Goal: Transaction & Acquisition: Download file/media

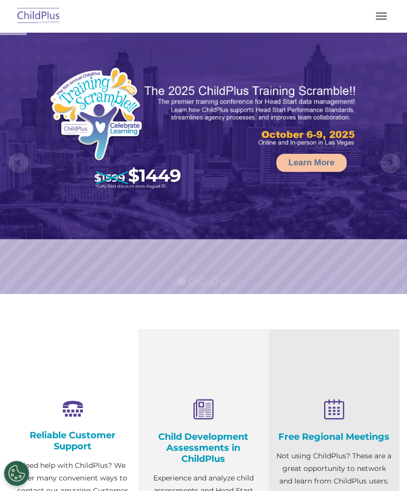
select select "MEDIUM"
click at [377, 14] on button "button" at bounding box center [381, 16] width 21 height 16
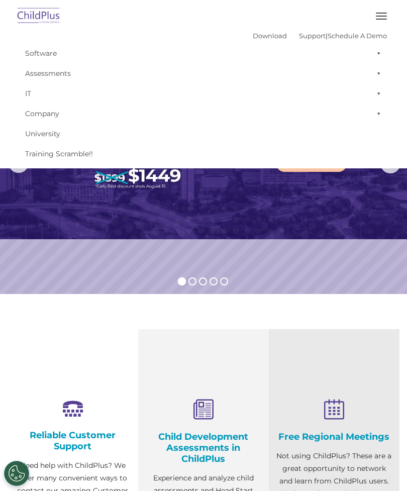
click at [377, 15] on button "button" at bounding box center [381, 16] width 21 height 16
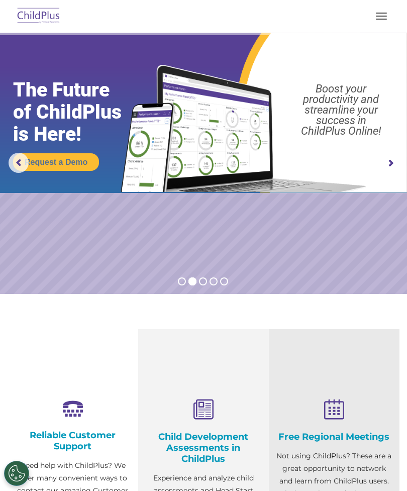
click at [386, 16] on span "button" at bounding box center [381, 16] width 11 height 1
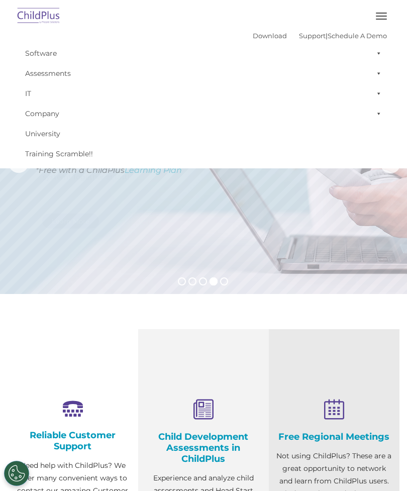
click at [258, 32] on link "Download" at bounding box center [270, 36] width 34 height 8
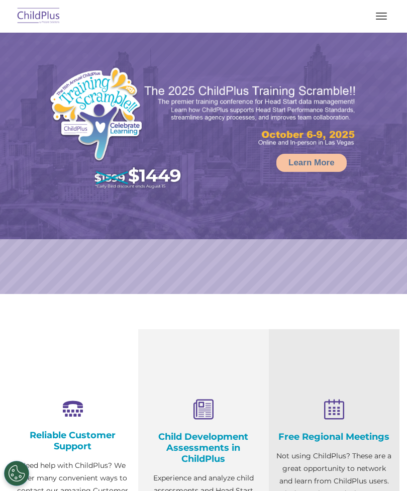
select select "MEDIUM"
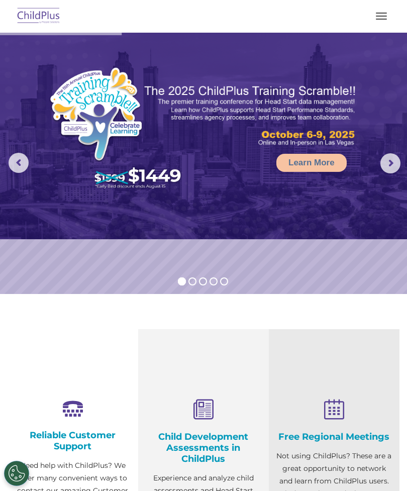
click at [371, 15] on button "button" at bounding box center [381, 16] width 21 height 16
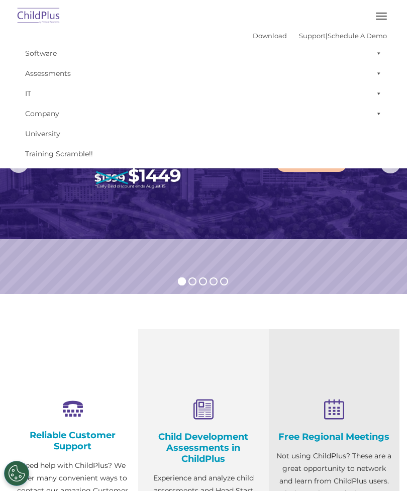
click at [378, 16] on span "button" at bounding box center [381, 16] width 11 height 1
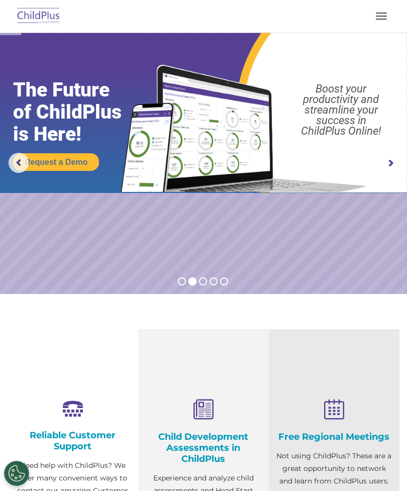
click at [381, 23] on button "button" at bounding box center [381, 16] width 21 height 16
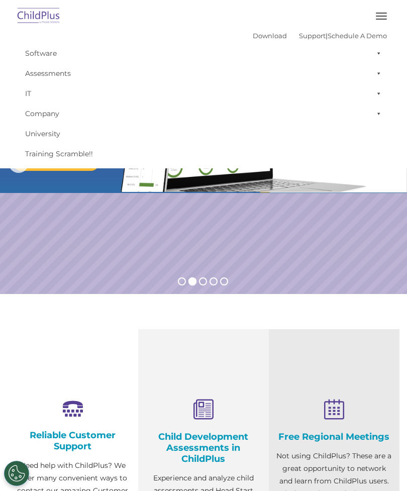
click at [256, 34] on link "Download" at bounding box center [270, 36] width 34 height 8
click at [46, 20] on img at bounding box center [38, 17] width 47 height 24
click at [387, 16] on button "button" at bounding box center [381, 16] width 21 height 16
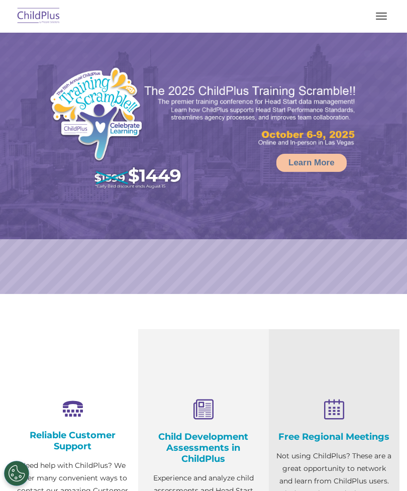
select select "MEDIUM"
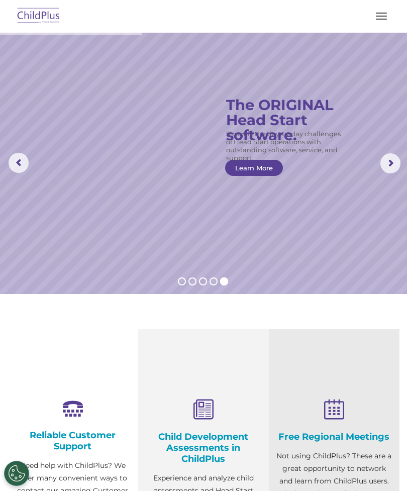
click at [382, 19] on span "button" at bounding box center [381, 19] width 11 height 1
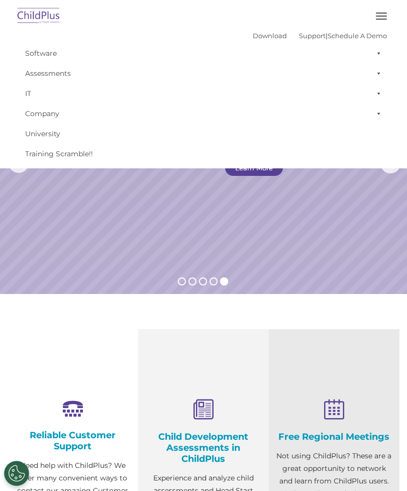
click at [254, 36] on link "Download" at bounding box center [270, 36] width 34 height 8
